Goal: Complete application form

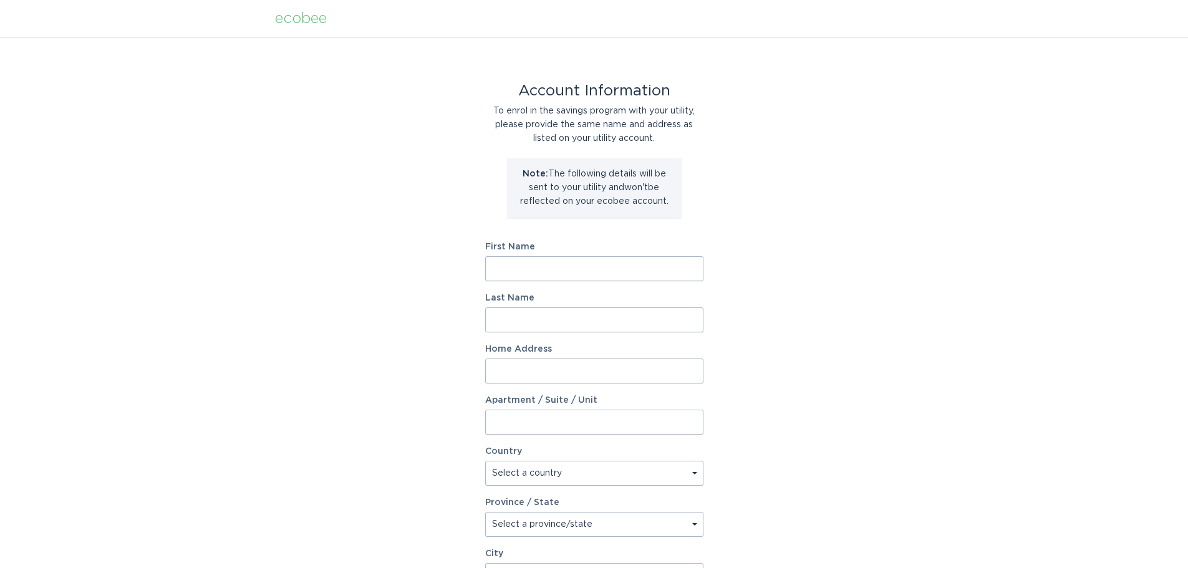
click at [628, 273] on input "First Name" at bounding box center [594, 268] width 218 height 25
type input "[PERSON_NAME]"
type input "[STREET_ADDRESS][PERSON_NAME]"
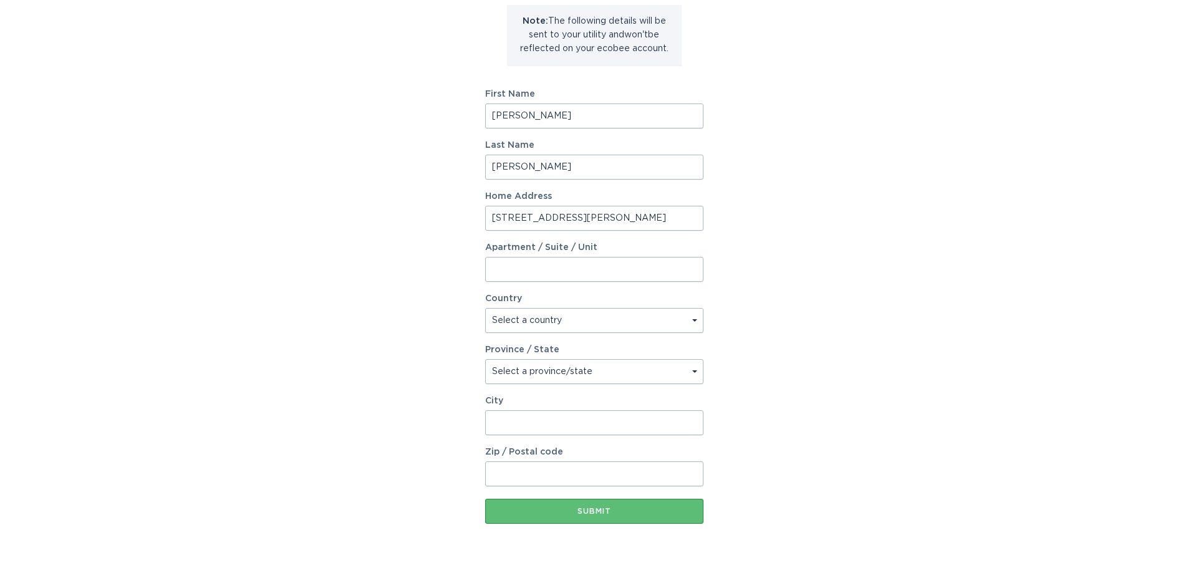
scroll to position [187, 0]
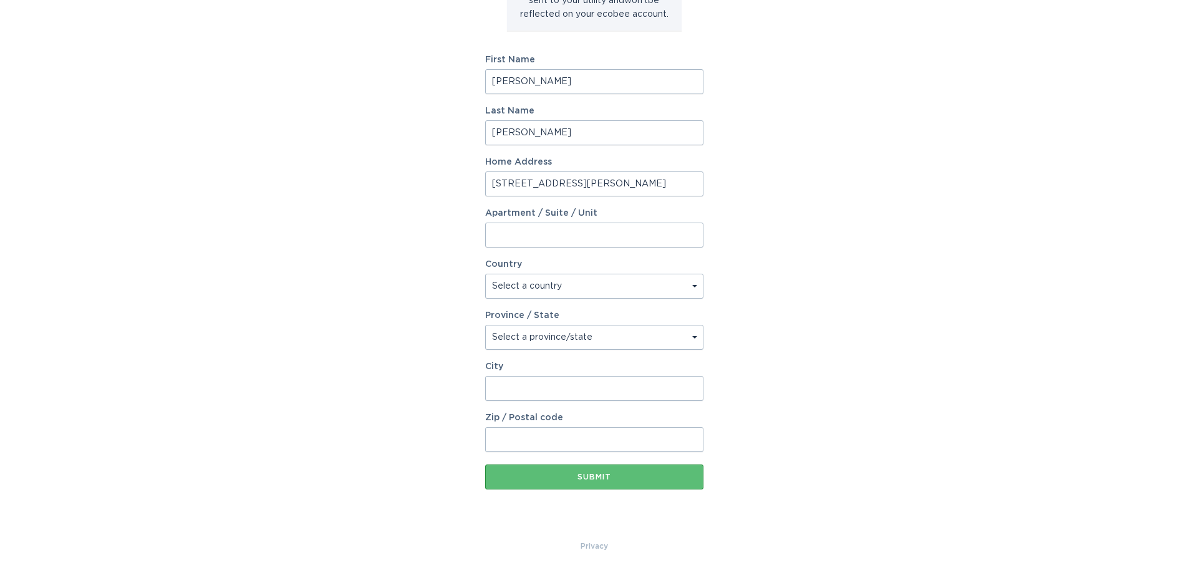
click at [592, 284] on select "Select a country [GEOGRAPHIC_DATA] [GEOGRAPHIC_DATA]" at bounding box center [594, 286] width 218 height 25
select select "CA"
click at [485, 274] on select "Select a country [GEOGRAPHIC_DATA] [GEOGRAPHIC_DATA]" at bounding box center [594, 286] width 218 height 25
click at [561, 331] on select "Select a province/state [GEOGRAPHIC_DATA] [GEOGRAPHIC_DATA] [GEOGRAPHIC_DATA] […" at bounding box center [594, 337] width 218 height 25
select select "ON"
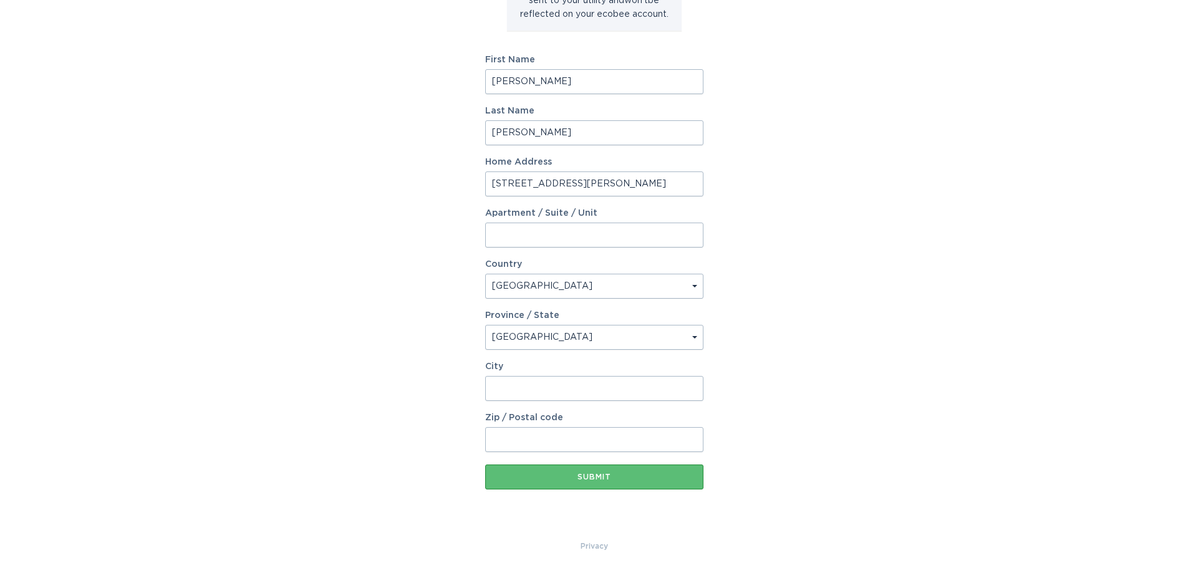
click at [485, 325] on select "Select a province/state [GEOGRAPHIC_DATA] [GEOGRAPHIC_DATA] [GEOGRAPHIC_DATA] […" at bounding box center [594, 337] width 218 height 25
click at [549, 394] on input "City" at bounding box center [594, 388] width 218 height 25
type input "[GEOGRAPHIC_DATA]"
type input "L5M 5A2"
click at [485, 465] on button "Submit" at bounding box center [594, 477] width 218 height 25
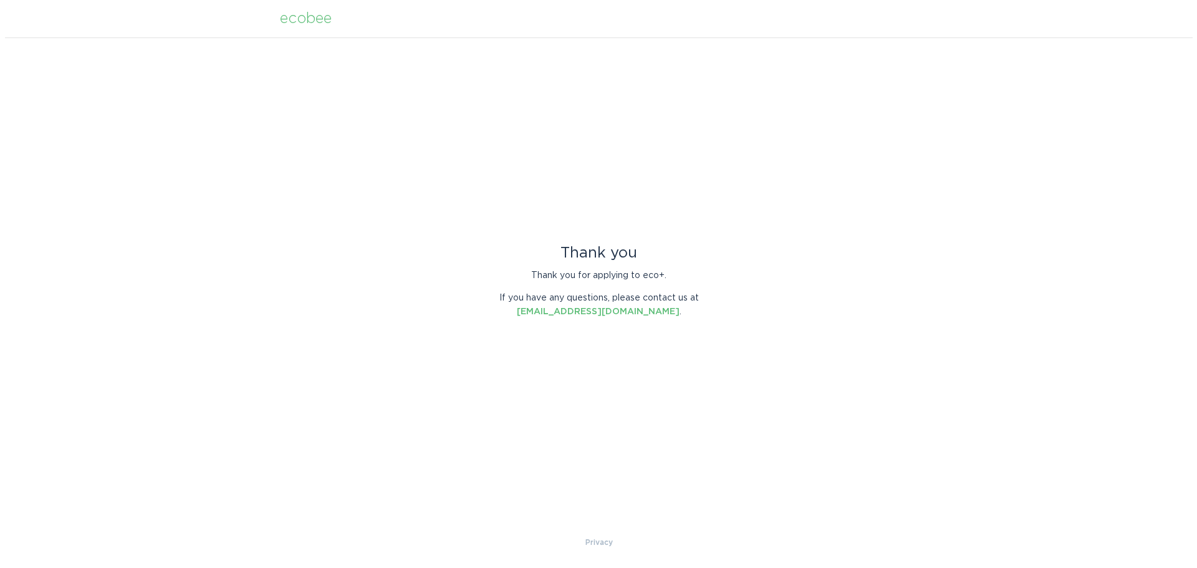
scroll to position [0, 0]
